Goal: Information Seeking & Learning: Learn about a topic

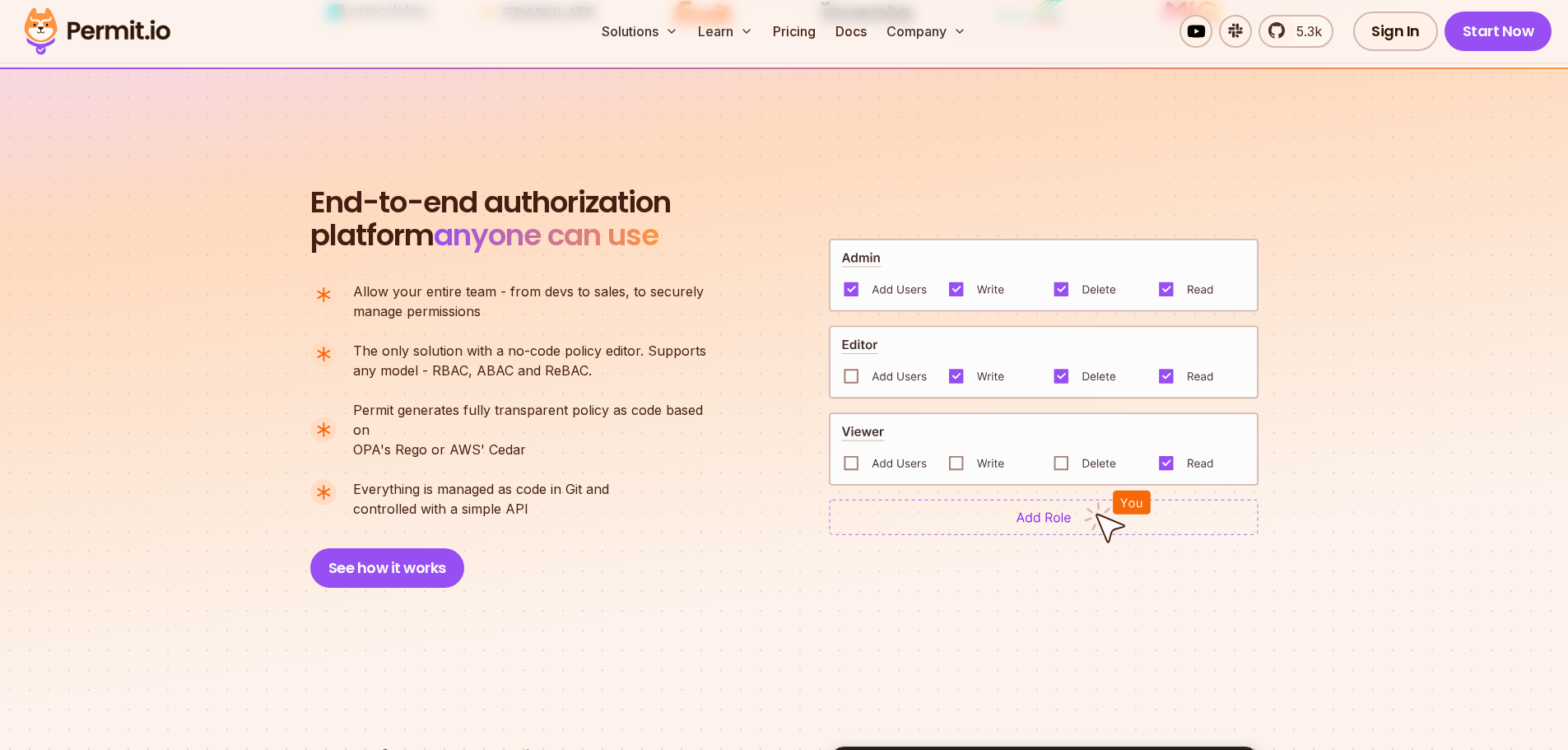
scroll to position [1611, 0]
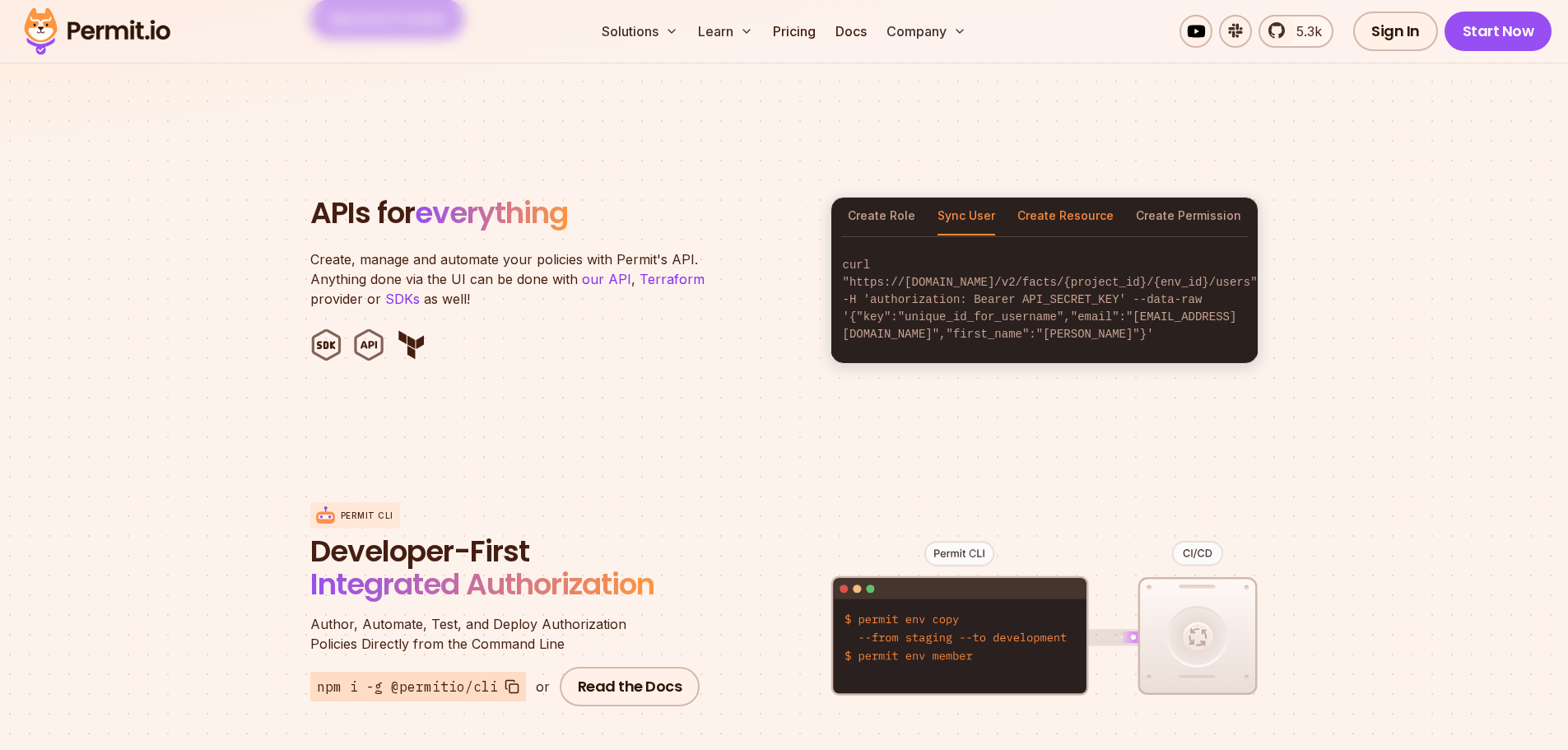
click at [1087, 199] on button "Create Resource" at bounding box center [1065, 216] width 96 height 38
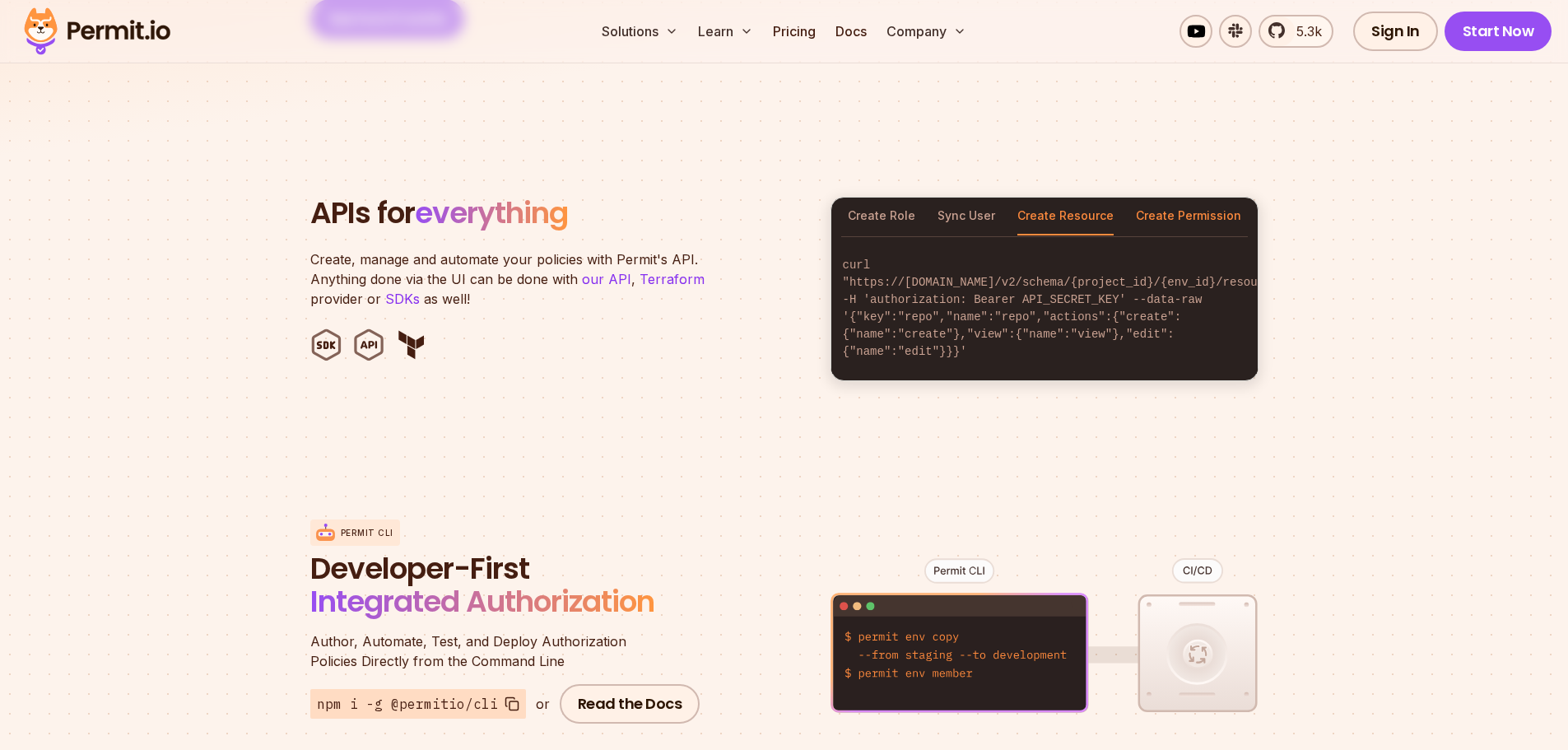
click at [1215, 200] on button "Create Permission" at bounding box center [1188, 216] width 105 height 38
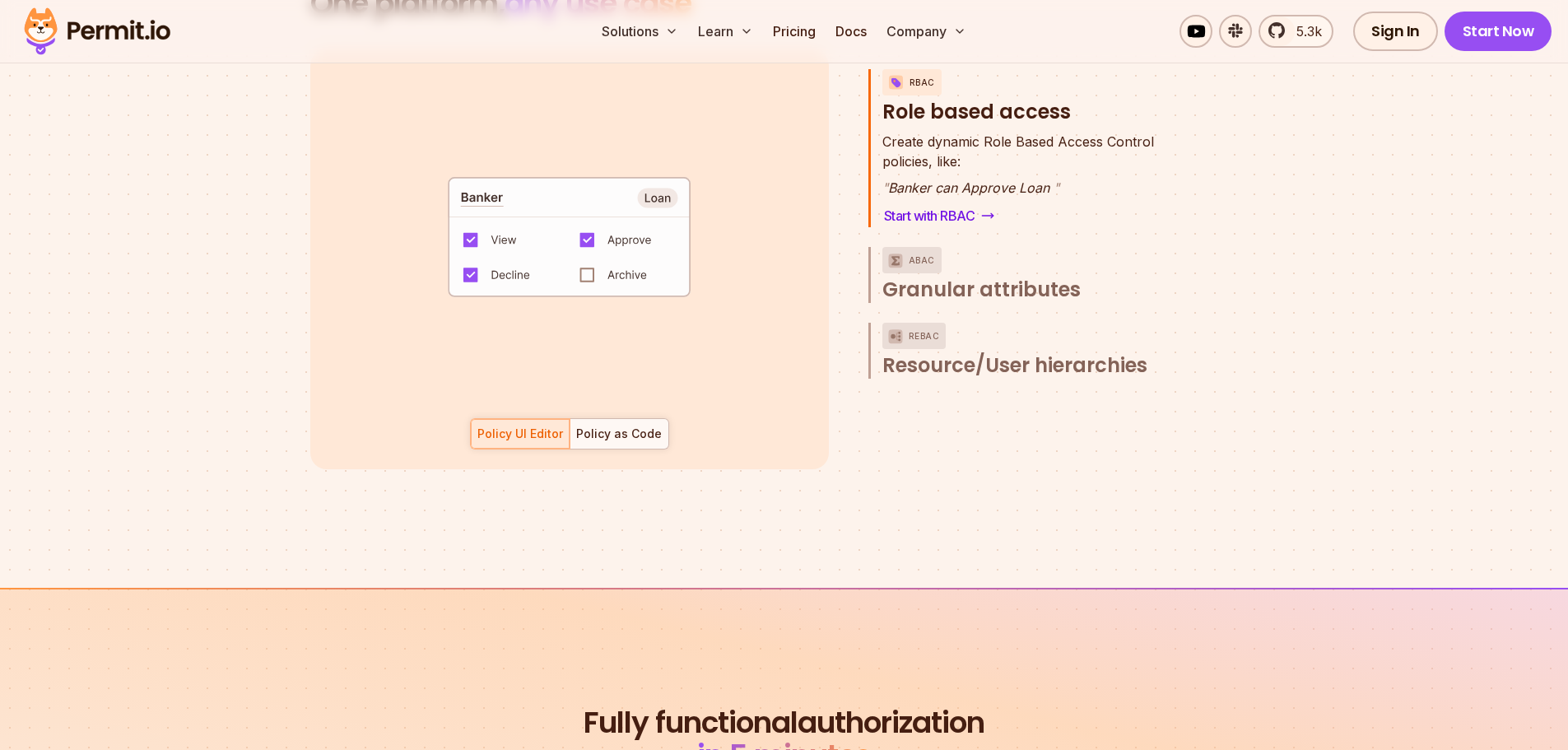
scroll to position [2297, 0]
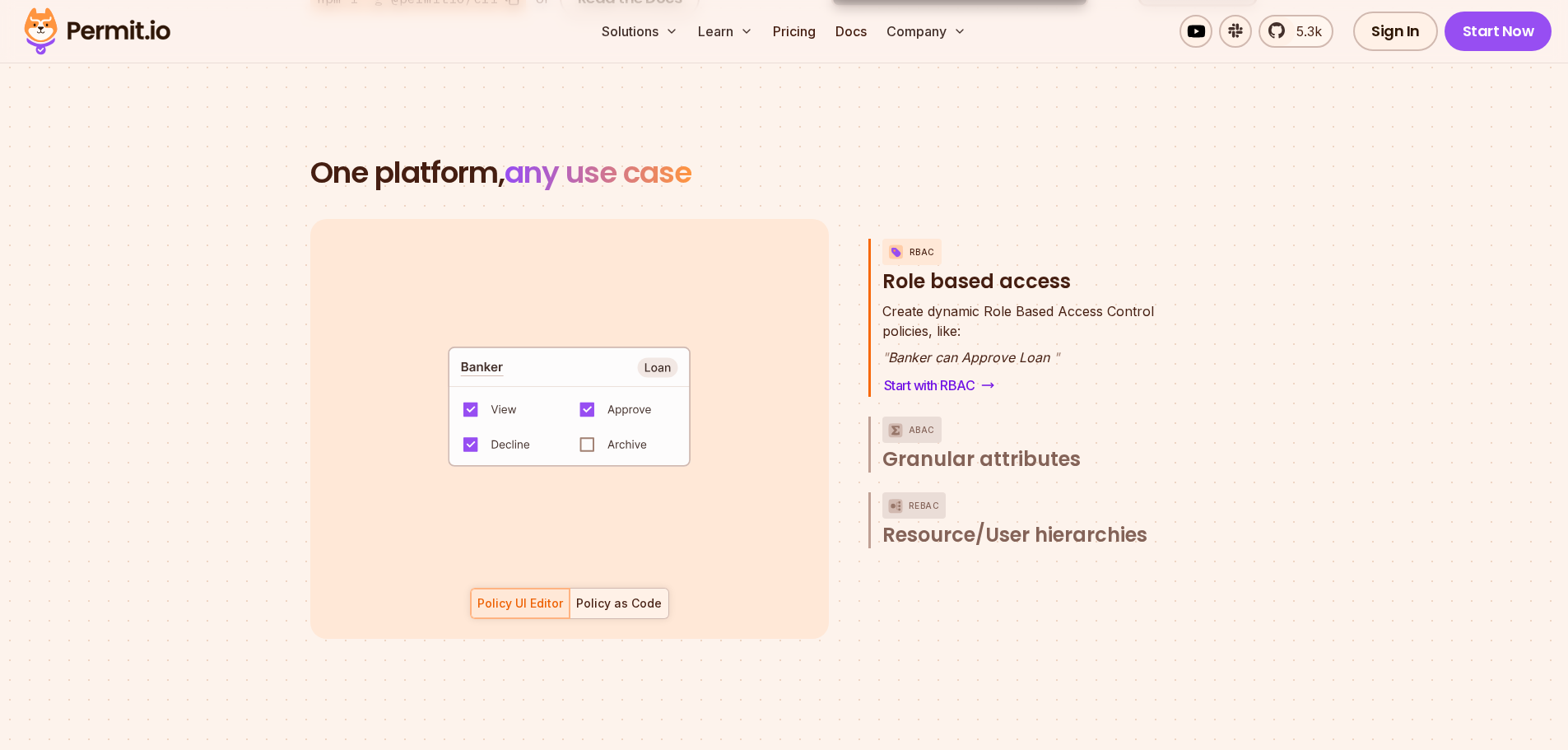
click at [649, 596] on div "Policy as Code" at bounding box center [619, 604] width 86 height 17
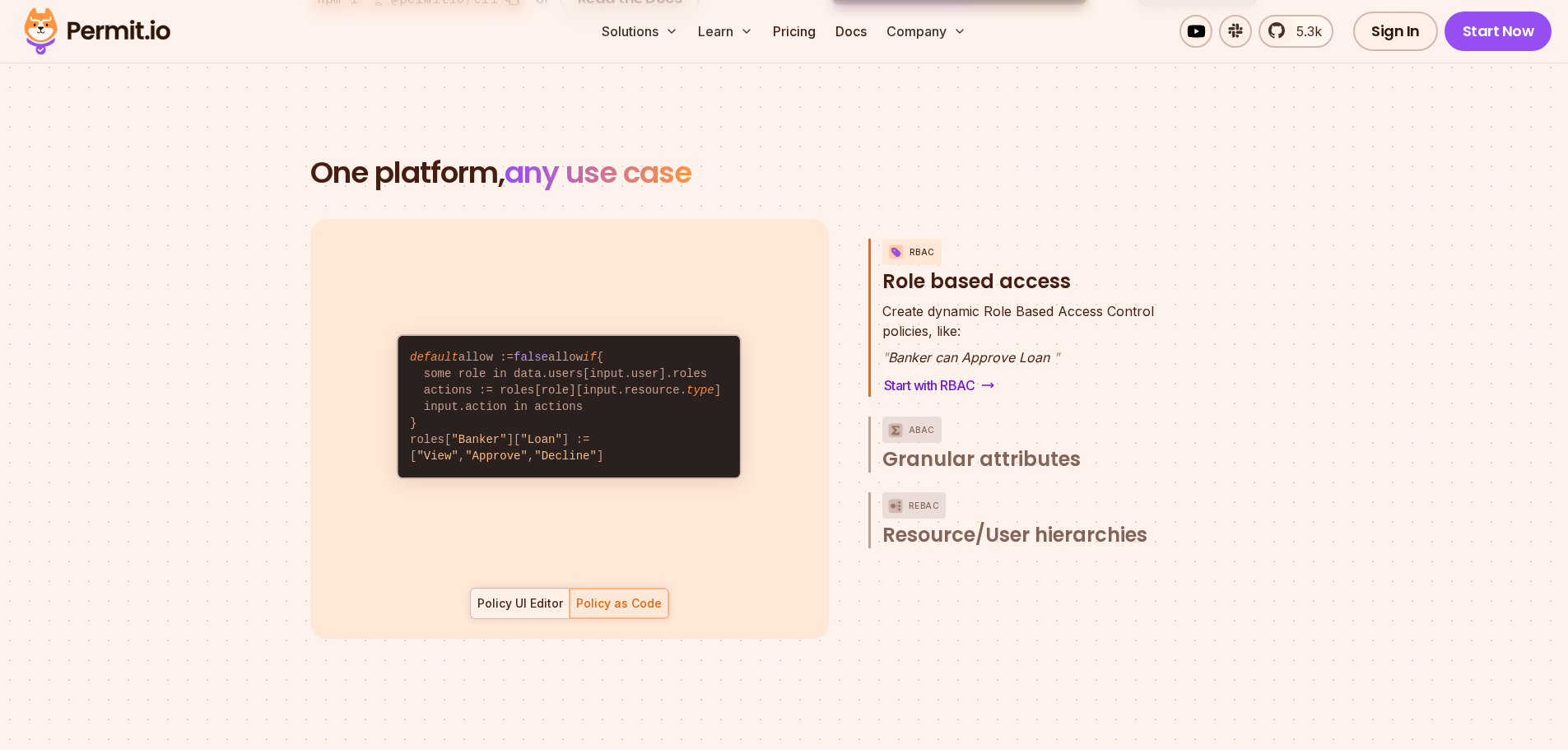
click at [555, 596] on div "Policy UI Editor" at bounding box center [520, 604] width 86 height 17
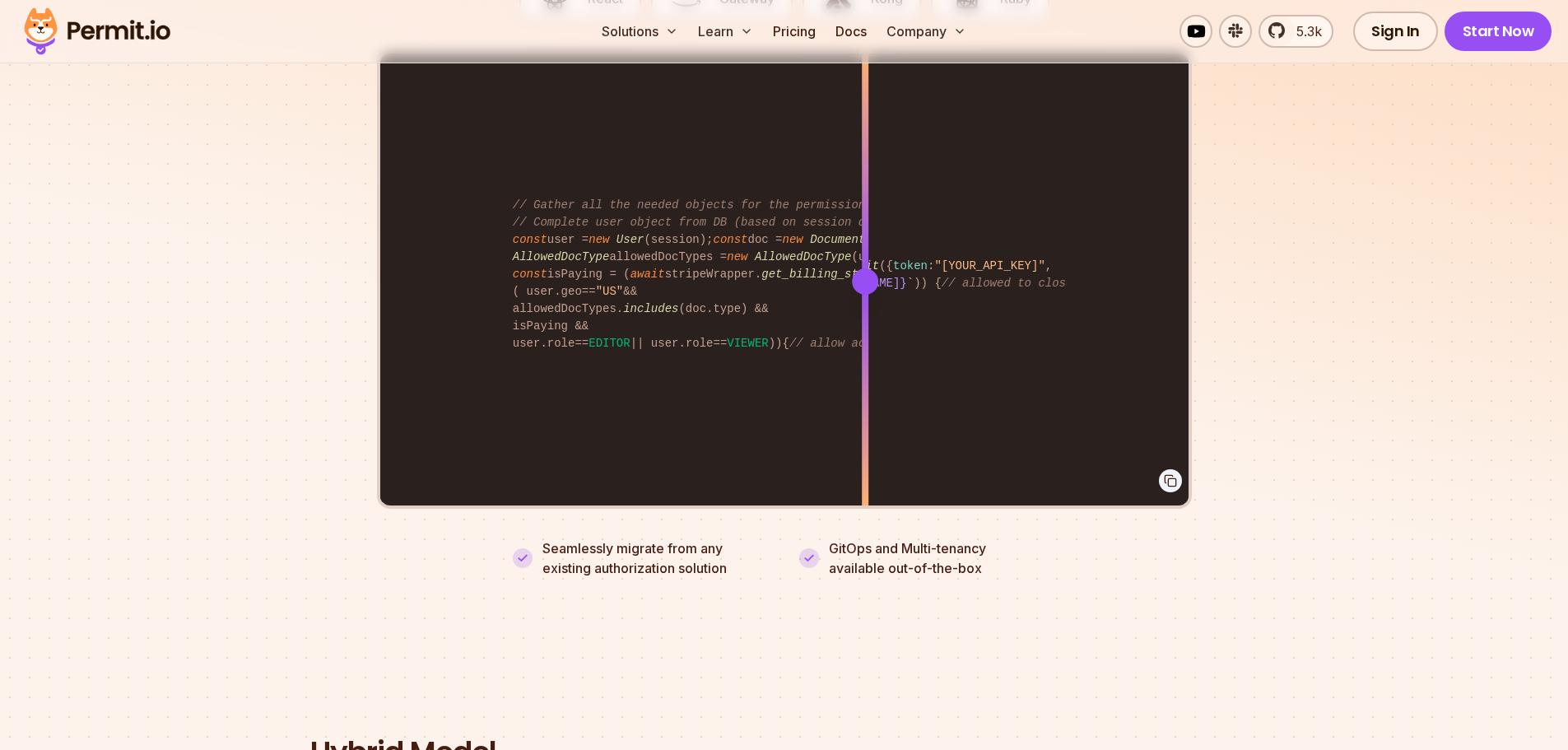
scroll to position [3258, 0]
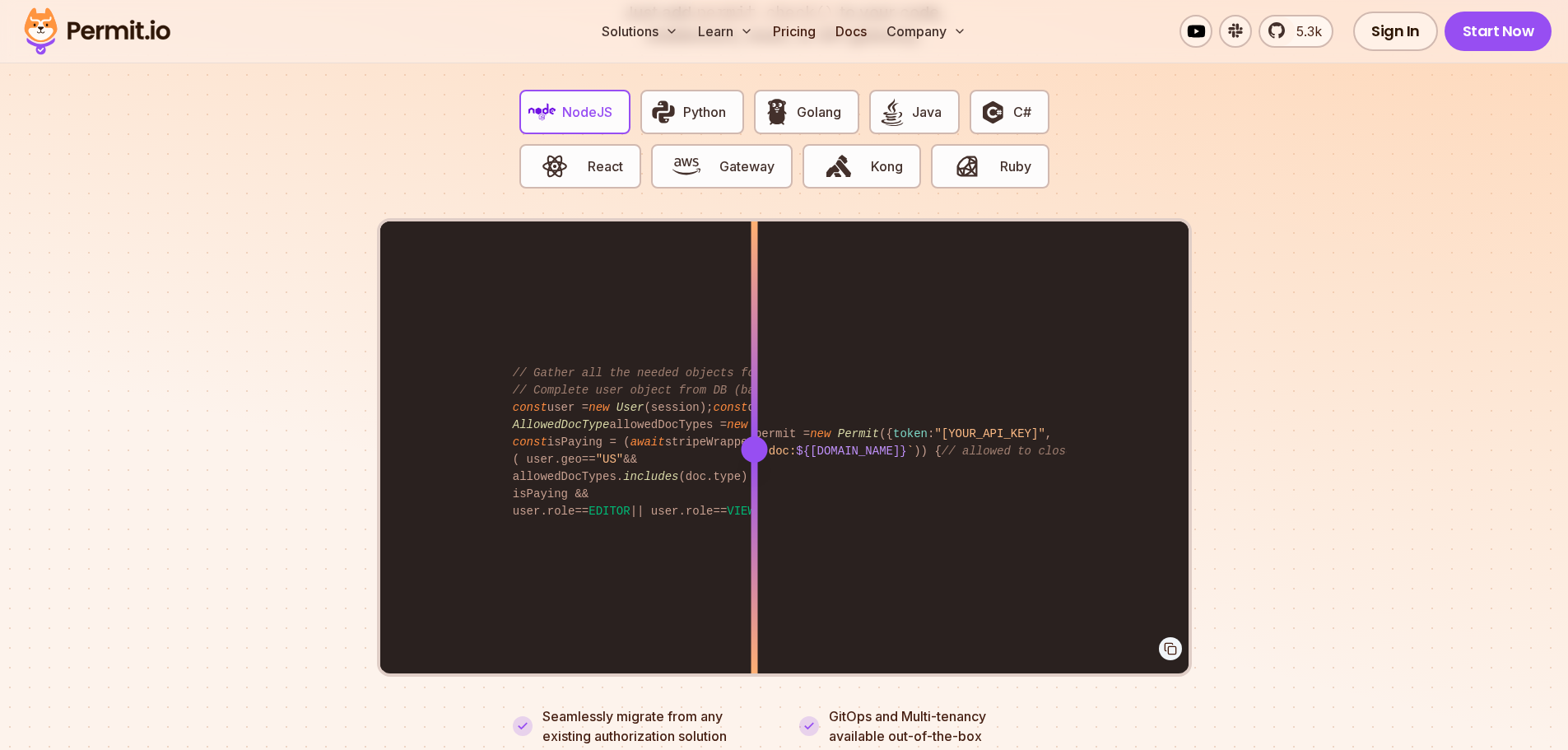
drag, startPoint x: 859, startPoint y: 427, endPoint x: 754, endPoint y: 471, distance: 113.8
click at [754, 471] on div at bounding box center [754, 449] width 7 height 455
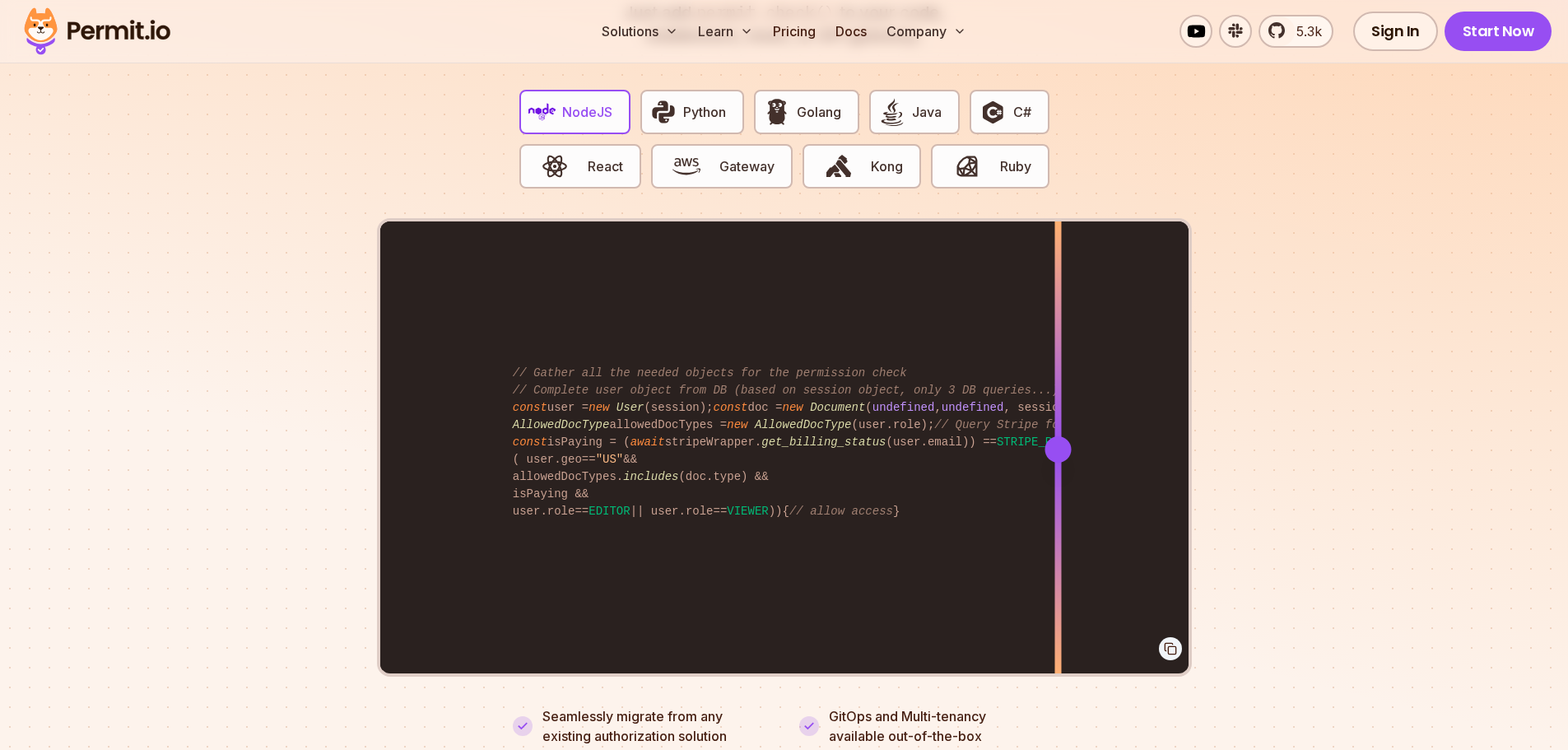
drag, startPoint x: 747, startPoint y: 433, endPoint x: 1059, endPoint y: 440, distance: 312.1
click at [1059, 440] on div at bounding box center [1058, 449] width 26 height 26
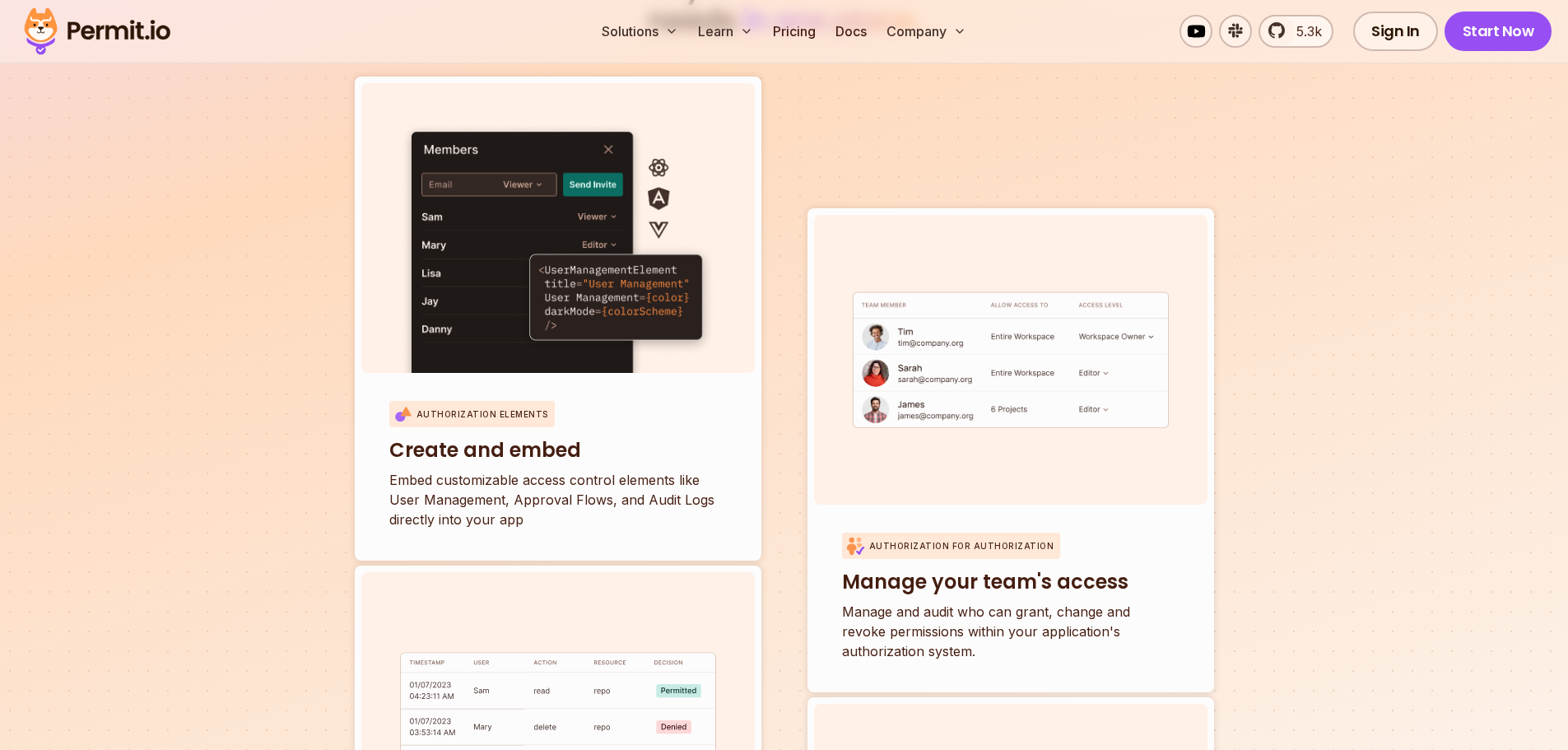
scroll to position [6140, 0]
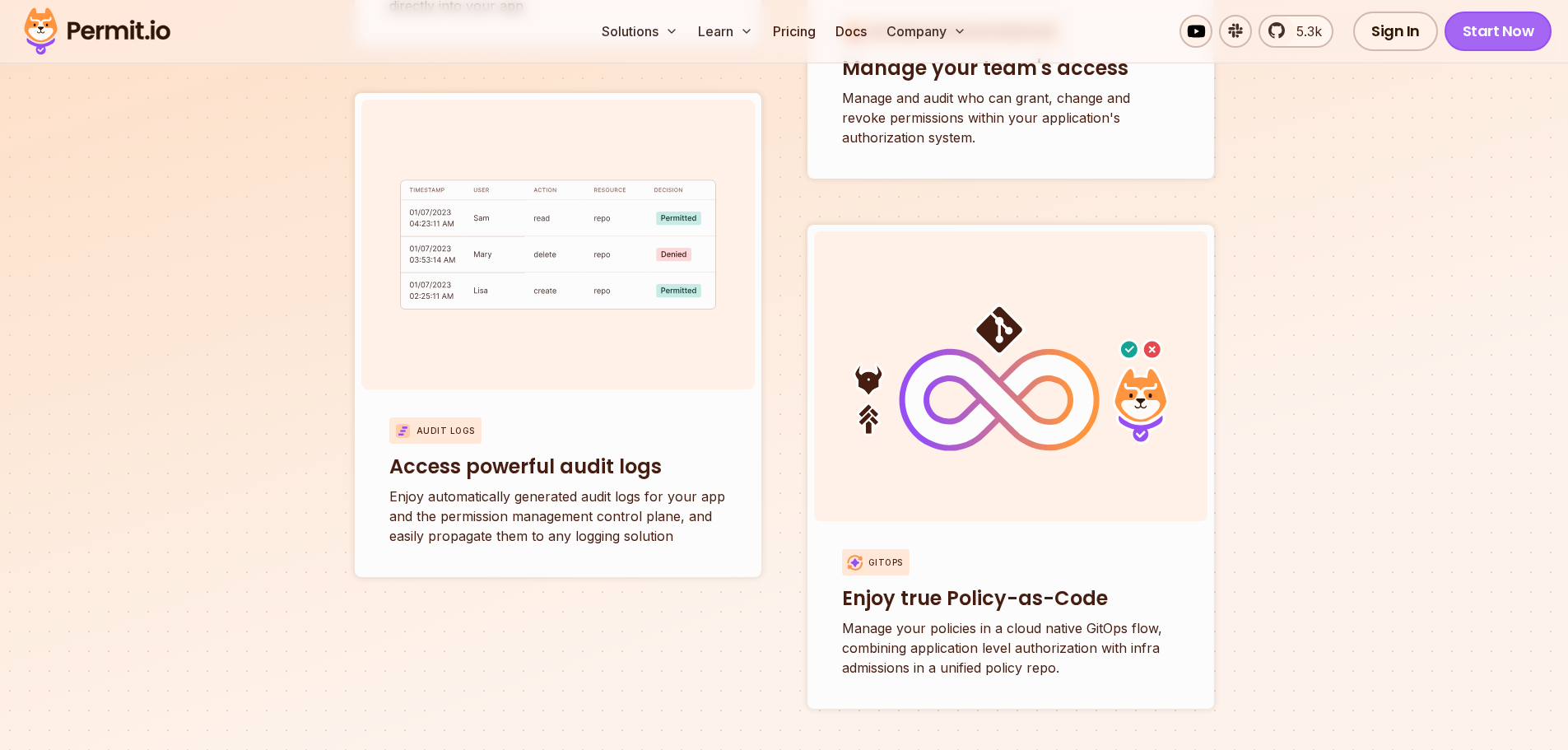
click at [1491, 37] on link "Start Now" at bounding box center [1499, 31] width 108 height 40
click at [795, 27] on link "Pricing" at bounding box center [795, 31] width 56 height 33
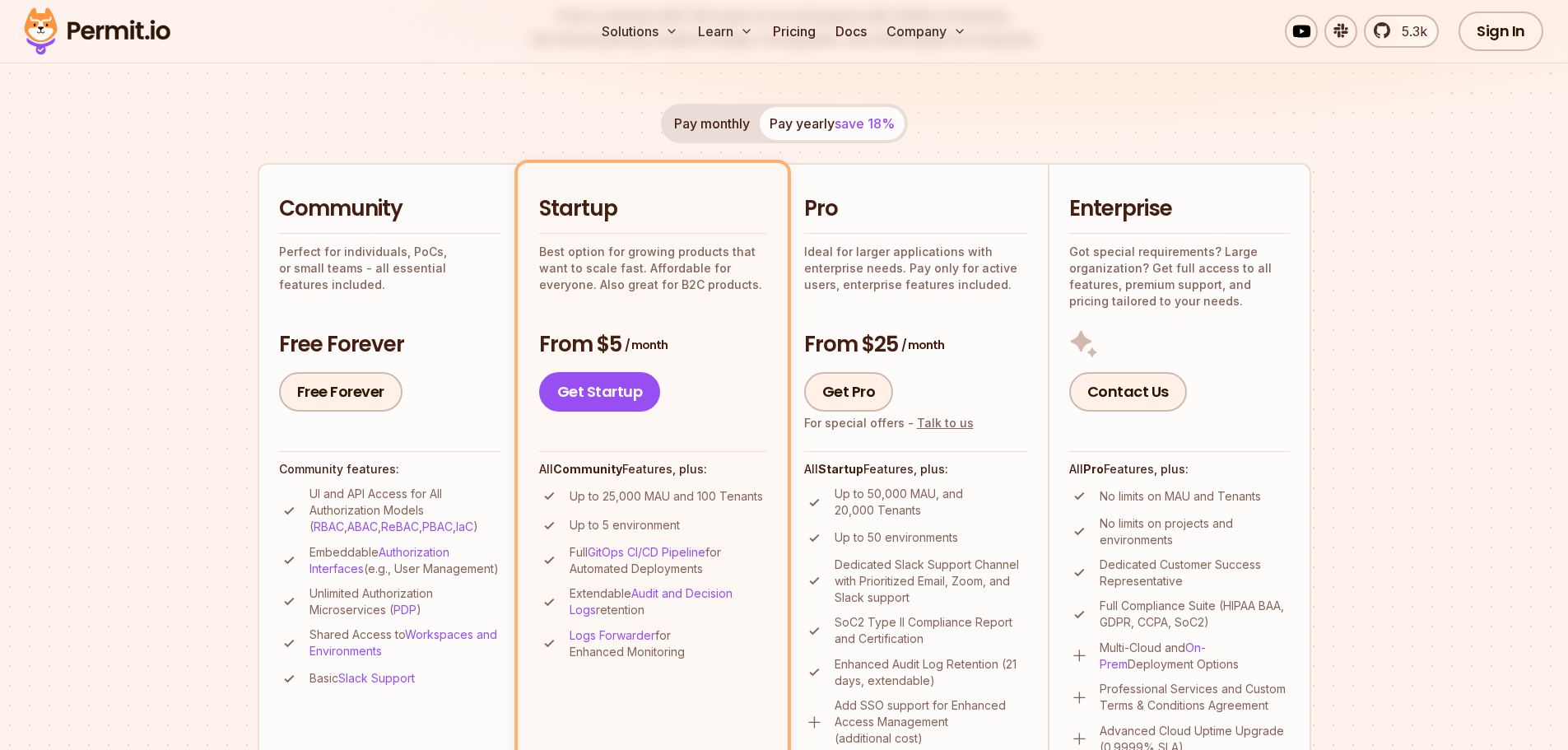
scroll to position [274, 0]
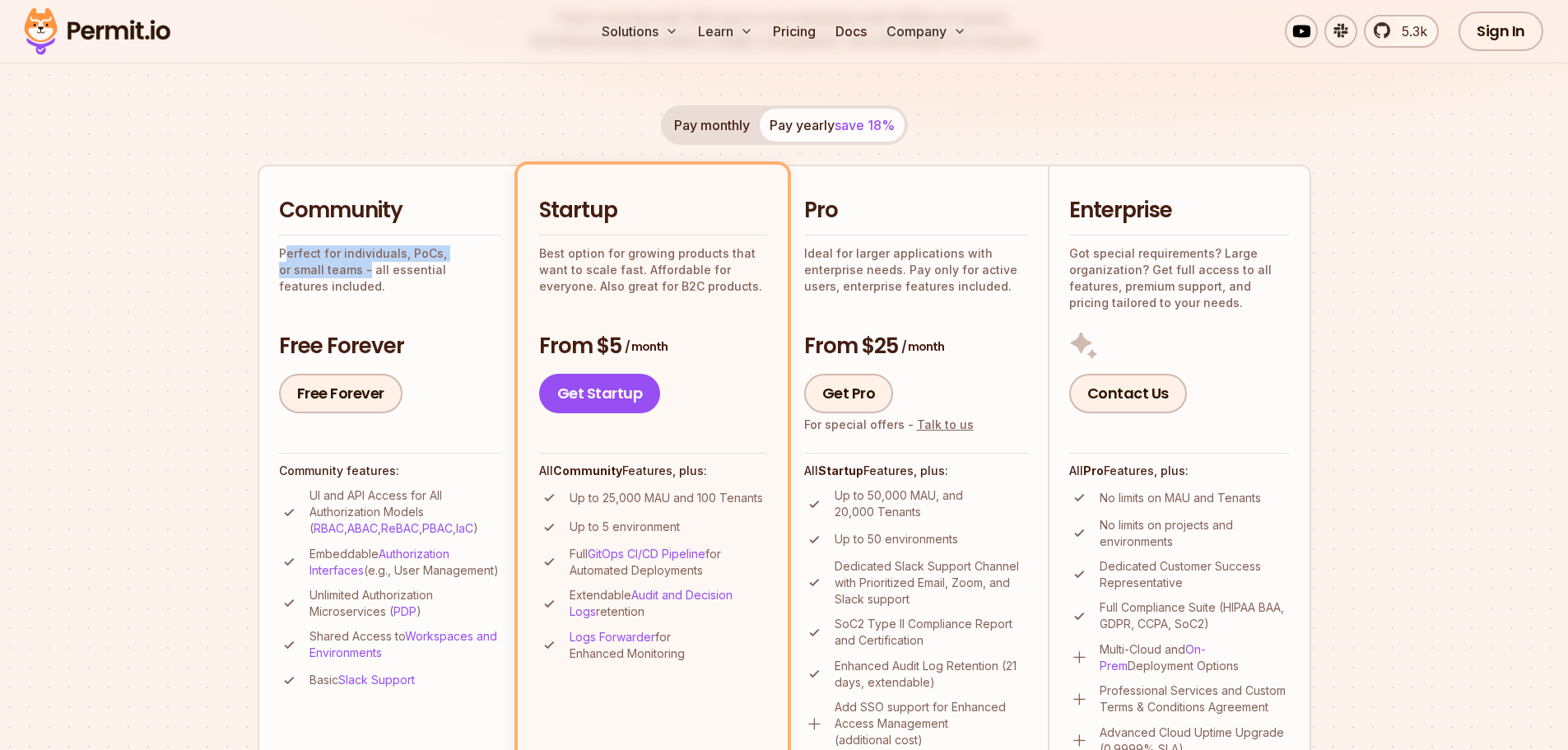
drag, startPoint x: 288, startPoint y: 251, endPoint x: 322, endPoint y: 265, distance: 36.8
click at [322, 265] on p "Perfect for individuals, PoCs, or small teams - all essential features included." at bounding box center [391, 270] width 223 height 50
drag, startPoint x: 336, startPoint y: 273, endPoint x: 432, endPoint y: 276, distance: 96.0
click at [432, 276] on p "Perfect for individuals, PoCs, or small teams - all essential features included." at bounding box center [391, 270] width 223 height 50
click at [480, 275] on p "Perfect for individuals, PoCs, or small teams - all essential features included." at bounding box center [391, 270] width 223 height 50
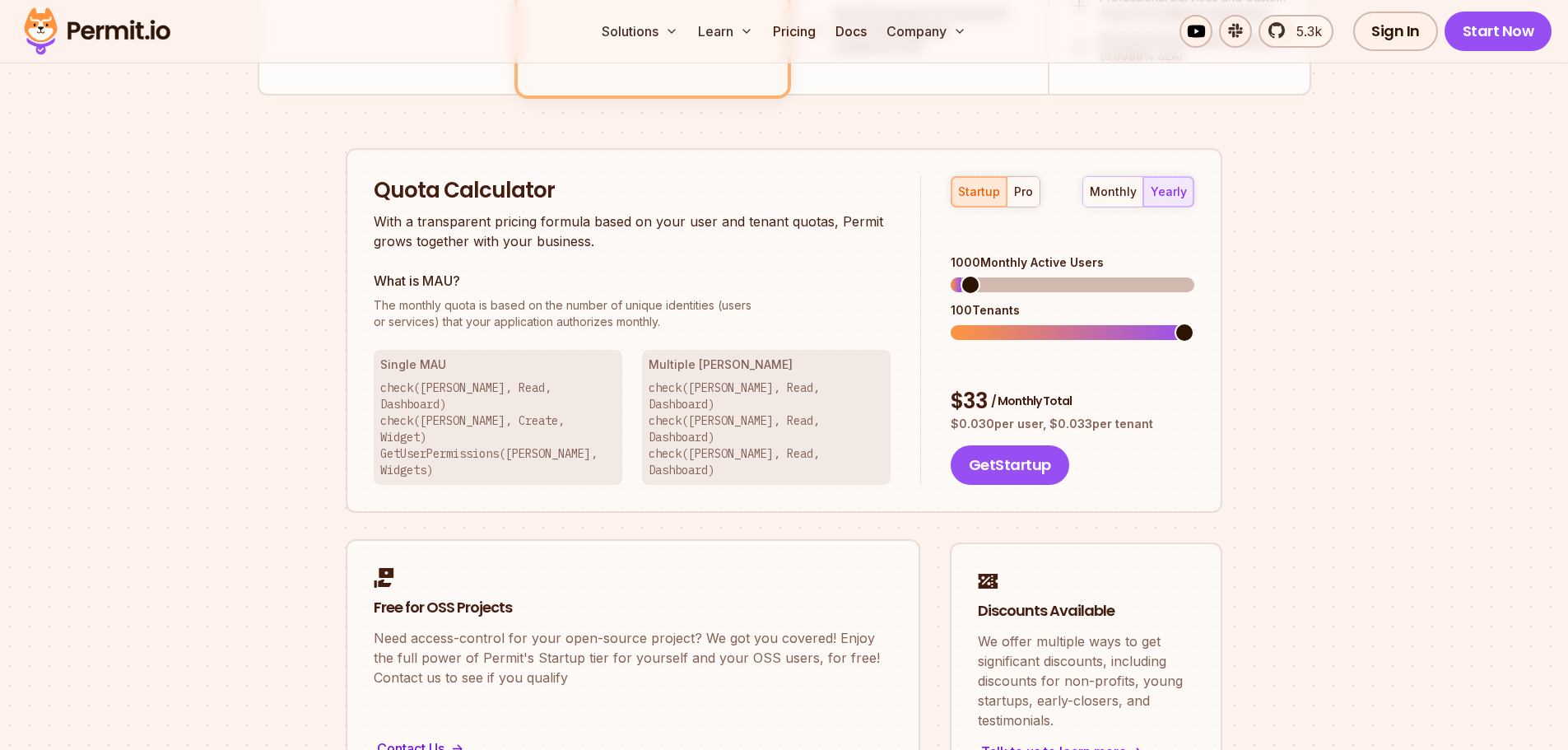
scroll to position [960, 0]
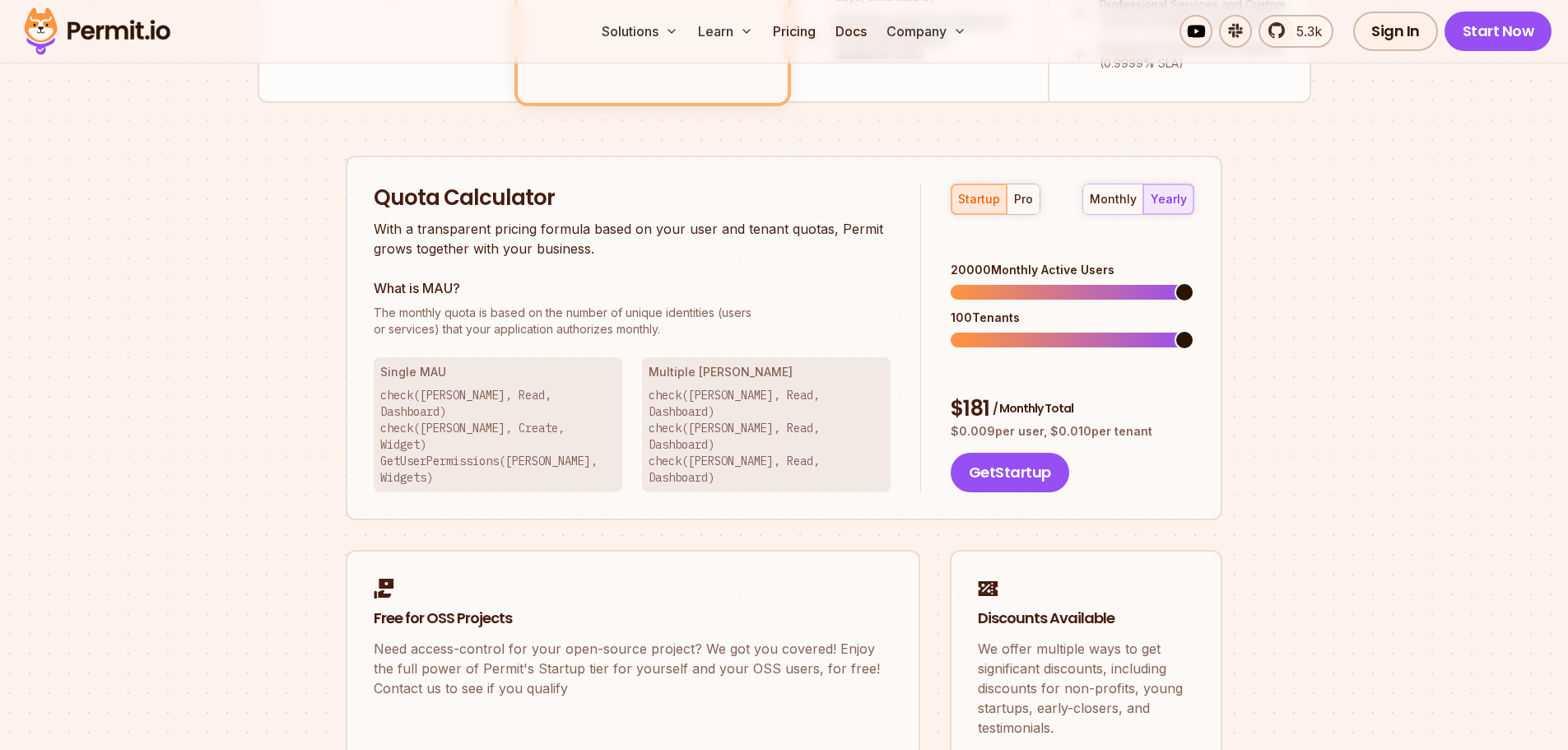
click at [1194, 283] on span at bounding box center [1184, 292] width 19 height 19
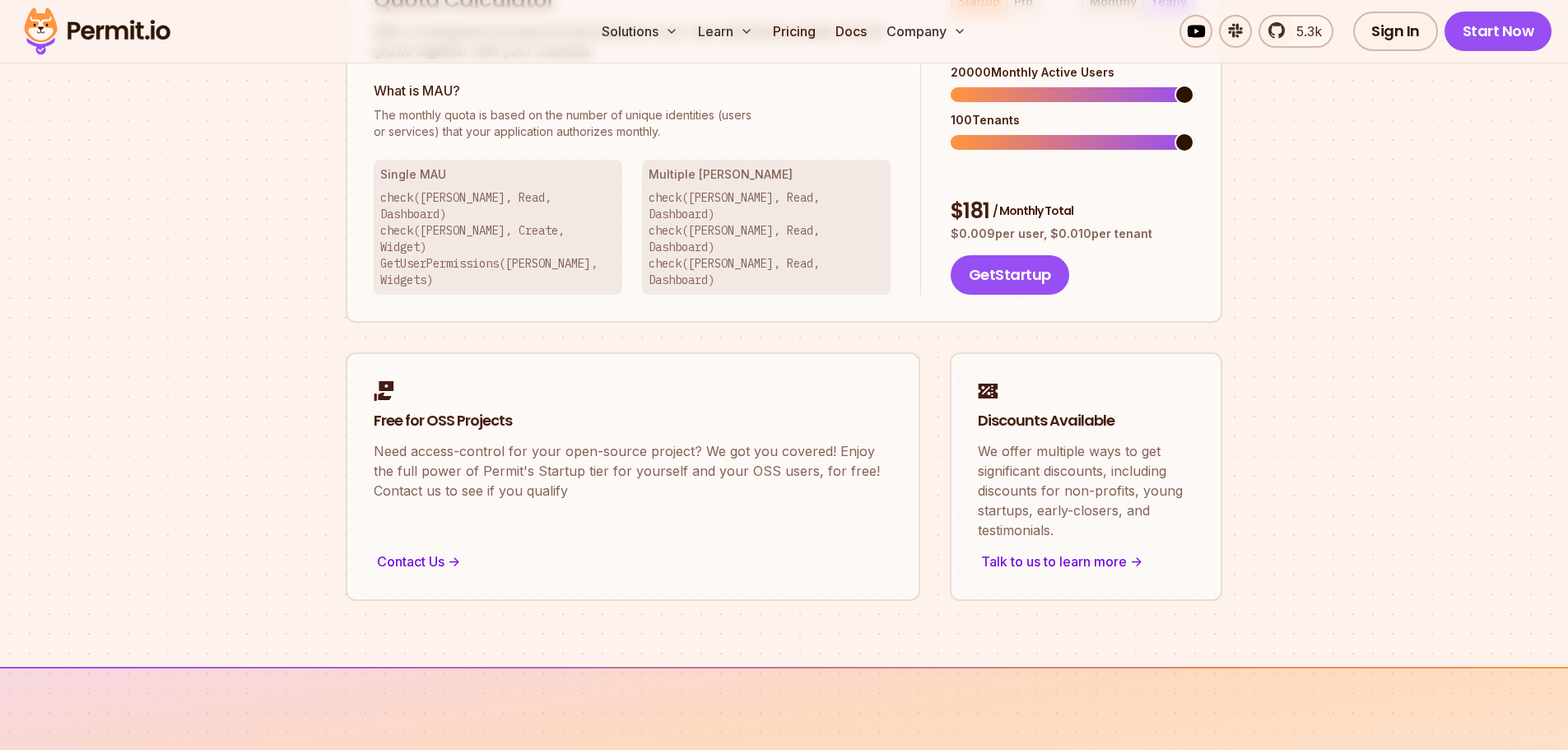
scroll to position [1235, 0]
